Goal: Transaction & Acquisition: Purchase product/service

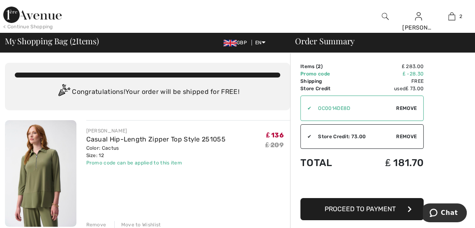
scroll to position [41, 0]
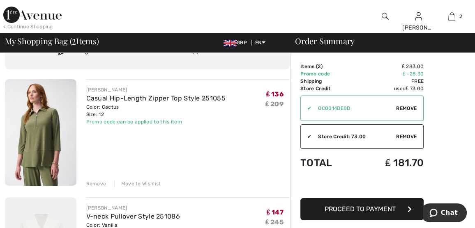
click at [99, 183] on div "Remove" at bounding box center [96, 183] width 20 height 7
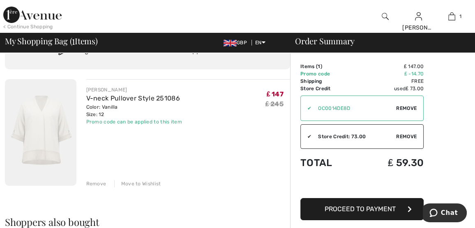
scroll to position [0, 0]
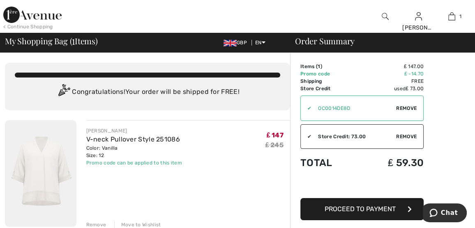
click at [68, 145] on img at bounding box center [40, 173] width 71 height 107
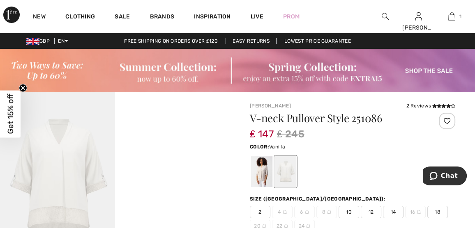
scroll to position [41, 0]
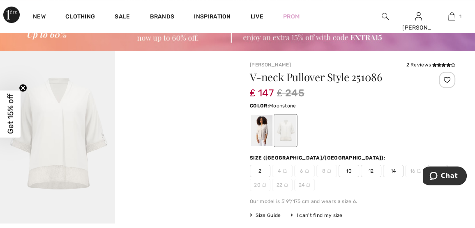
click at [264, 134] on div at bounding box center [261, 130] width 21 height 31
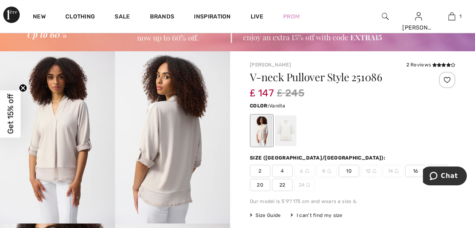
click at [285, 131] on div at bounding box center [285, 130] width 21 height 31
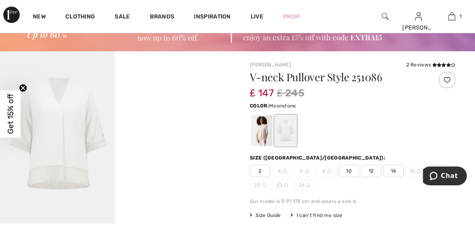
click at [264, 132] on div at bounding box center [261, 130] width 21 height 31
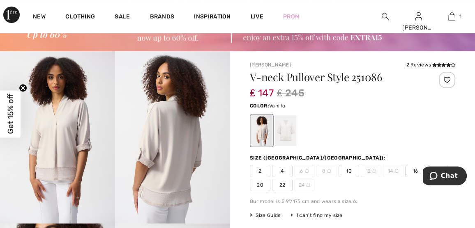
click at [289, 129] on div at bounding box center [285, 130] width 21 height 31
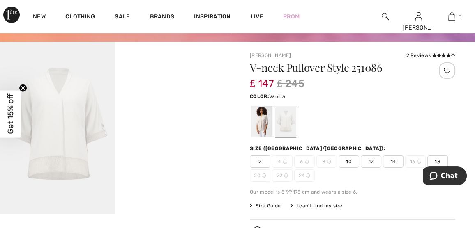
scroll to position [0, 0]
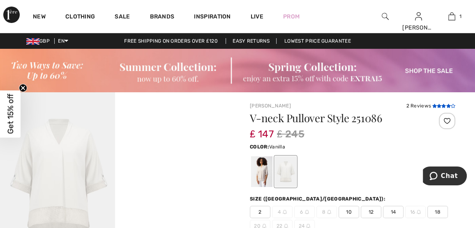
click at [435, 104] on icon at bounding box center [434, 106] width 5 height 4
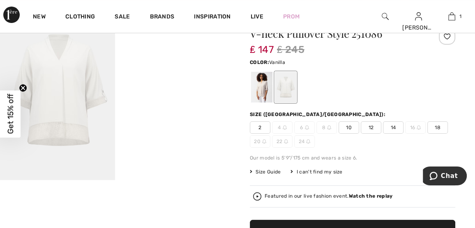
scroll to position [135, 0]
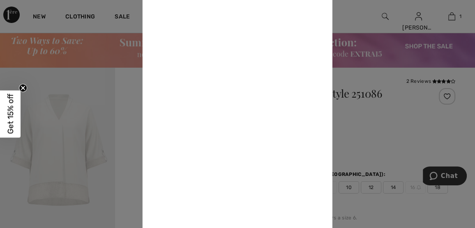
scroll to position [0, 0]
